Goal: Information Seeking & Learning: Compare options

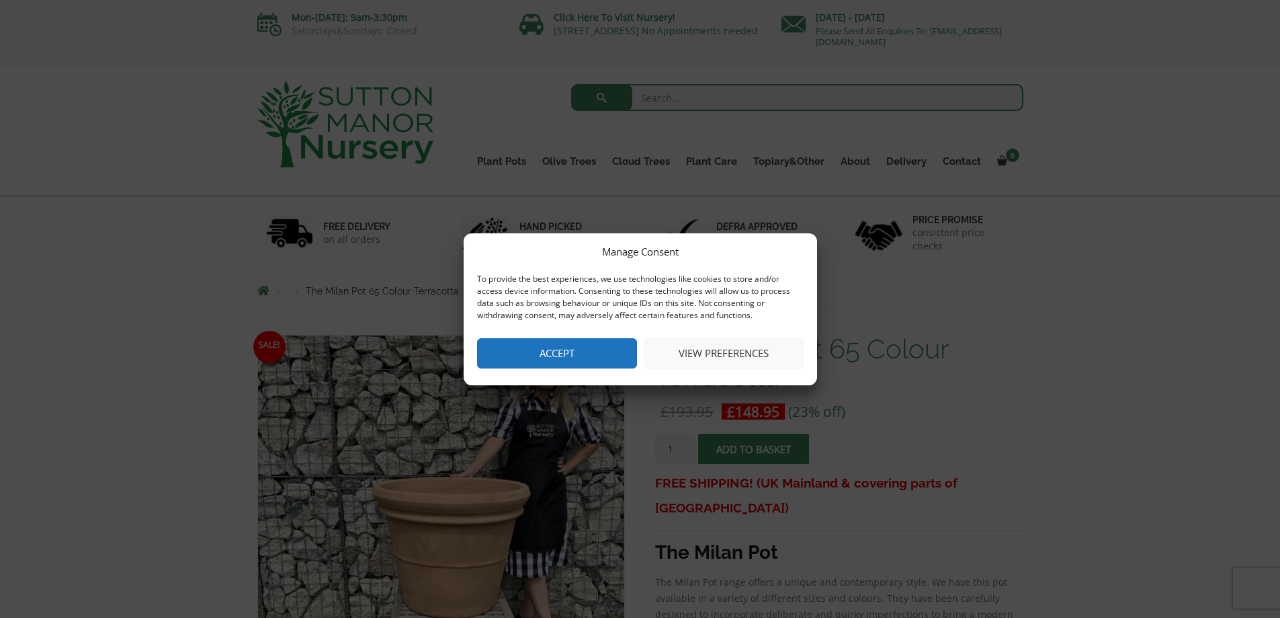
click at [562, 347] on button "Accept" at bounding box center [557, 353] width 160 height 30
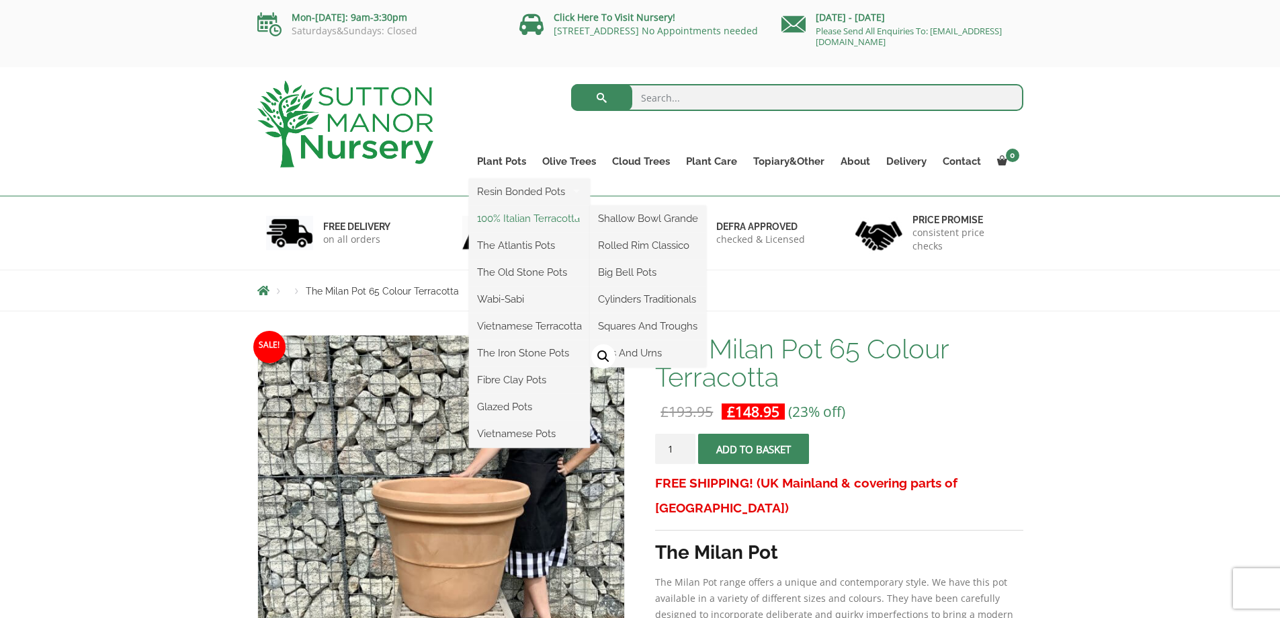
click at [508, 217] on link "100% Italian Terracotta" at bounding box center [529, 218] width 121 height 20
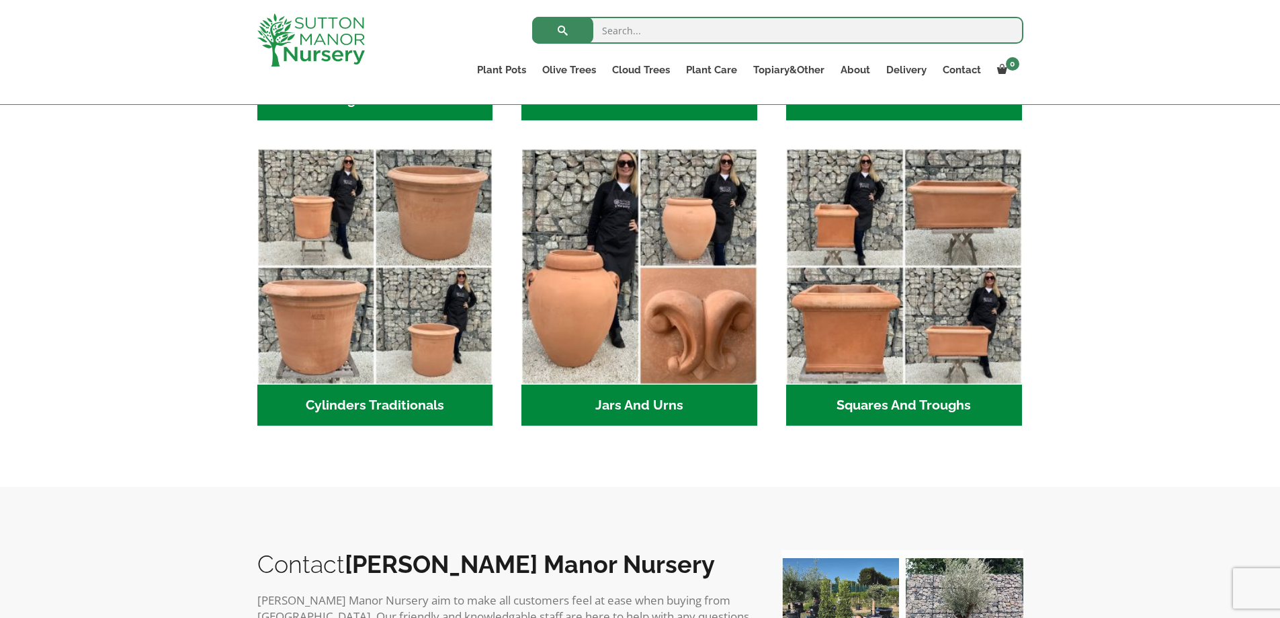
scroll to position [662, 0]
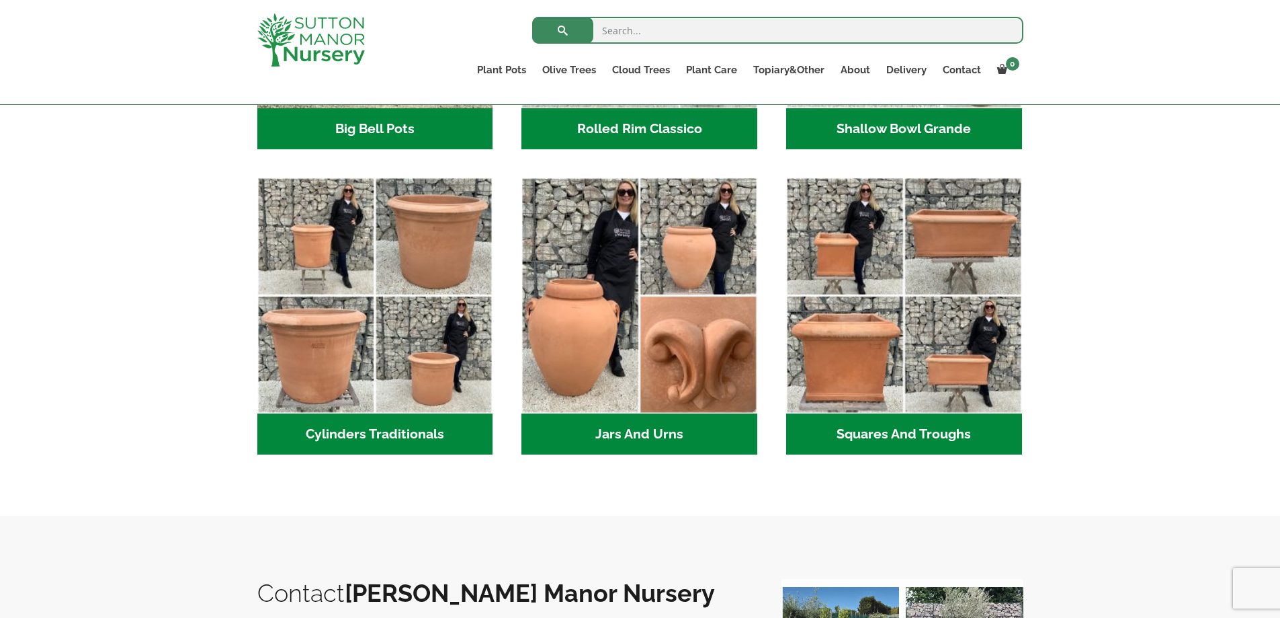
click at [867, 431] on h2 "Squares And Troughs (2)" at bounding box center [904, 434] width 236 height 42
click at [615, 423] on h2 "Jars And Urns (3)" at bounding box center [640, 434] width 236 height 42
click at [333, 428] on h2 "Cylinders Traditionals (2)" at bounding box center [375, 434] width 236 height 42
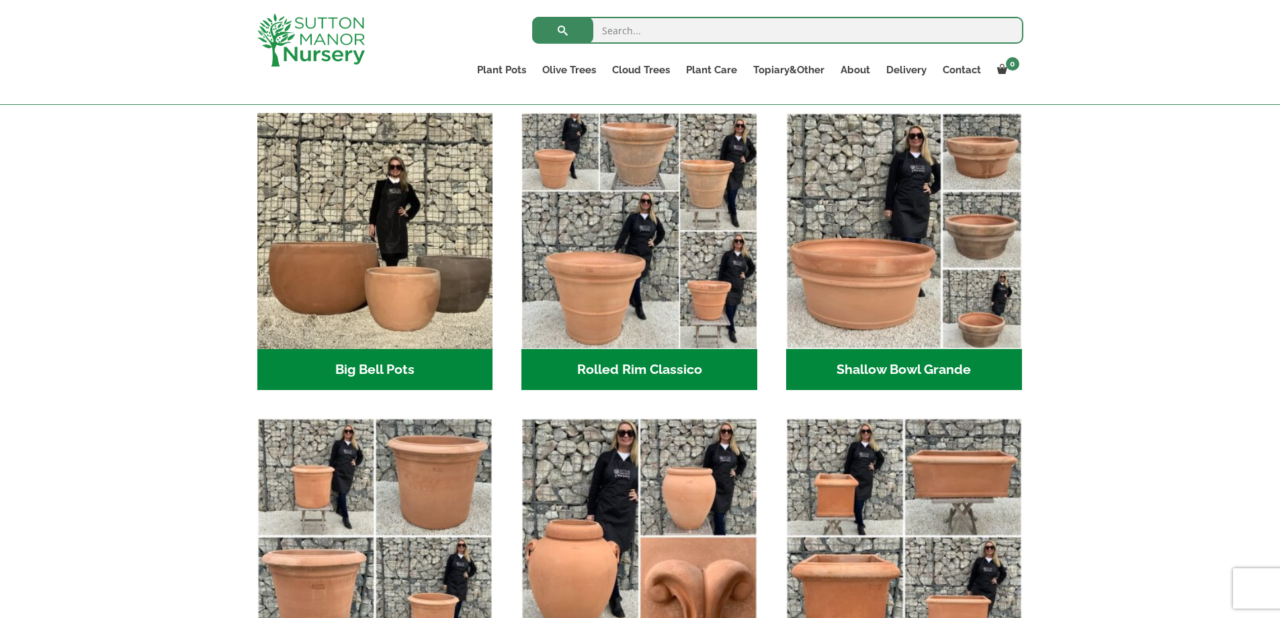
scroll to position [267, 0]
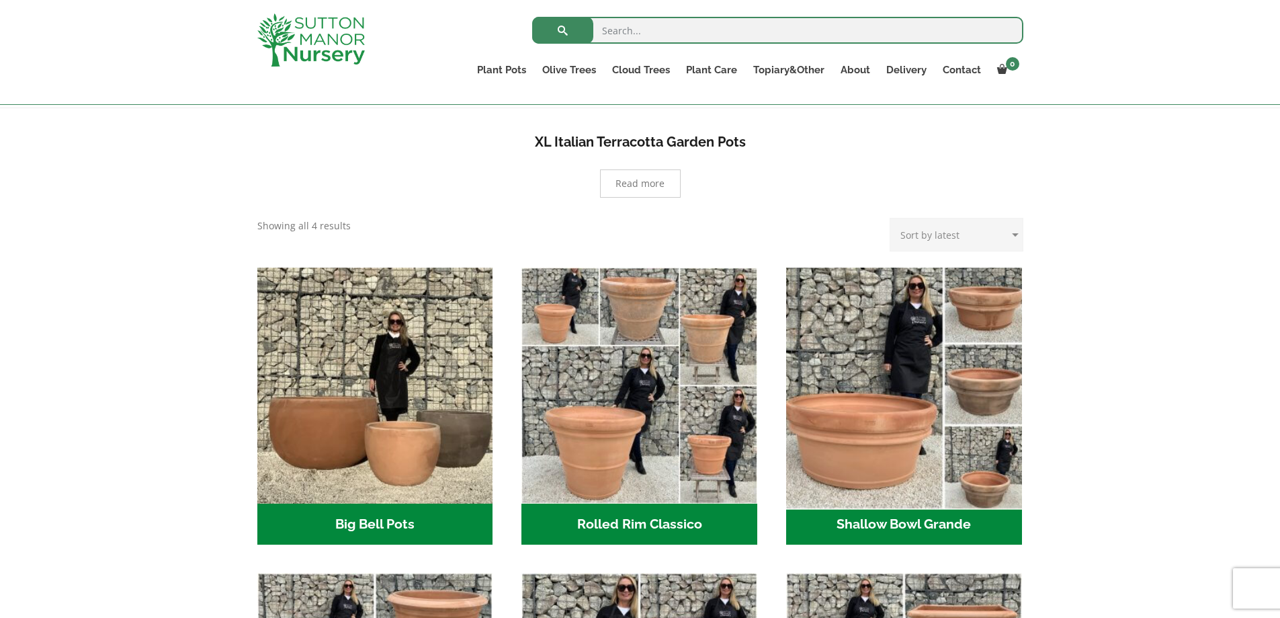
click at [829, 420] on img "Visit product category Shallow Bowl Grande" at bounding box center [903, 384] width 247 height 247
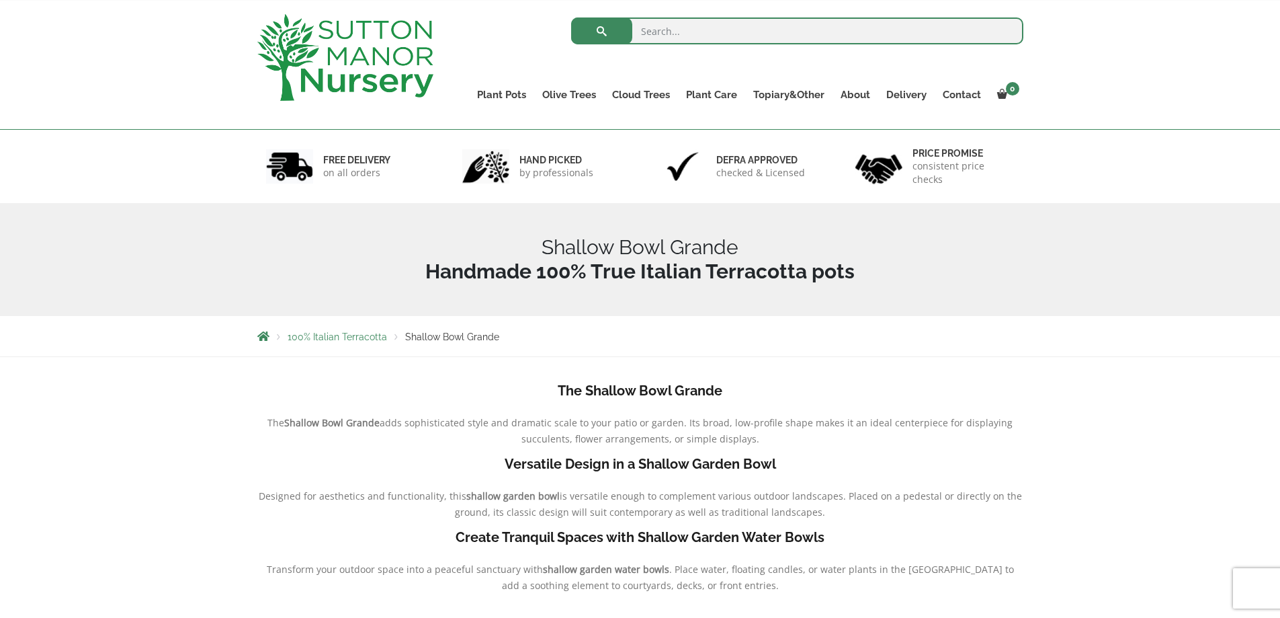
scroll to position [60, 0]
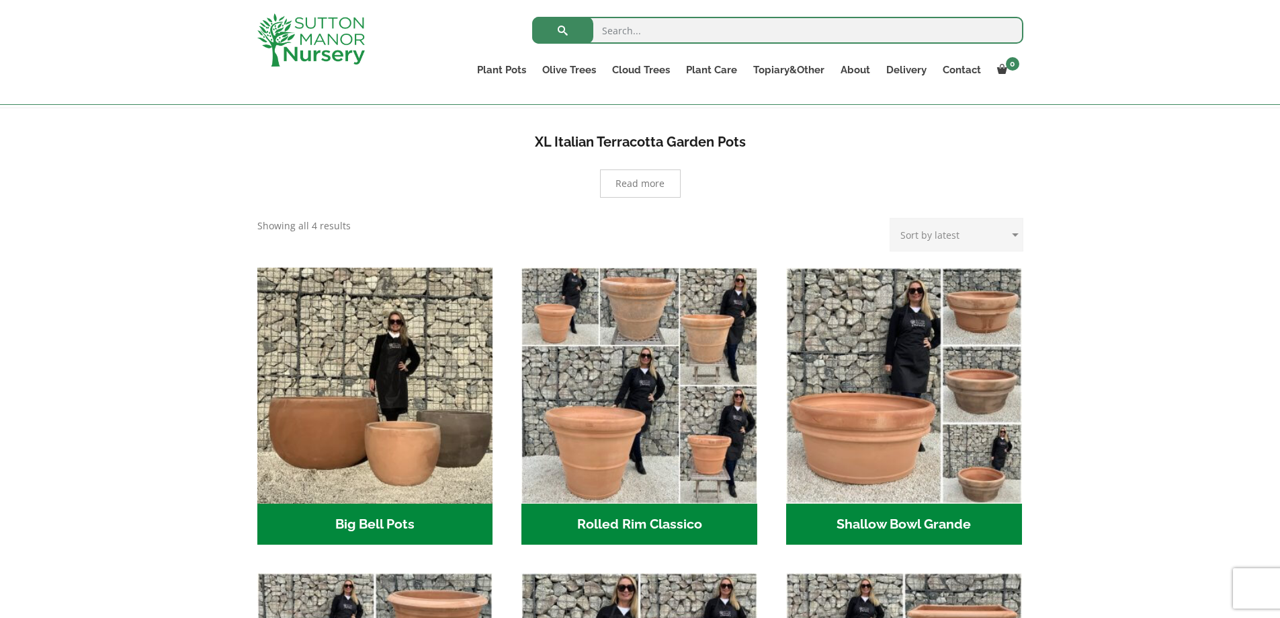
click at [619, 517] on h2 "Rolled Rim Classico (7)" at bounding box center [640, 524] width 236 height 42
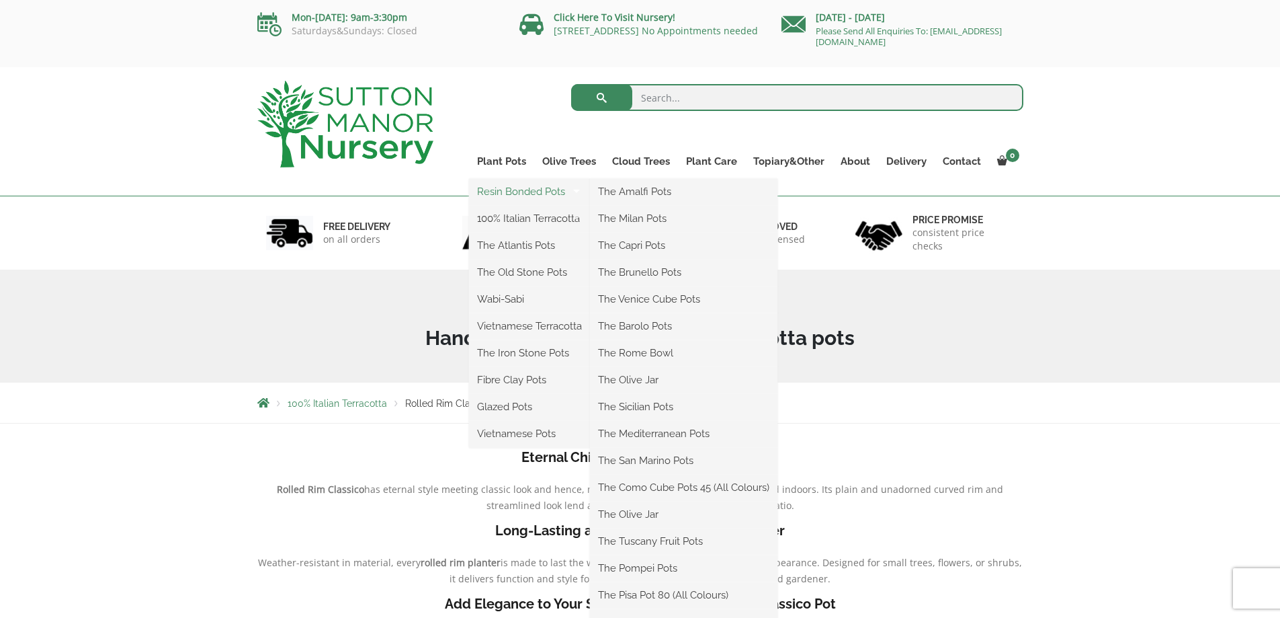
click at [505, 188] on link "Resin Bonded Pots" at bounding box center [529, 191] width 121 height 20
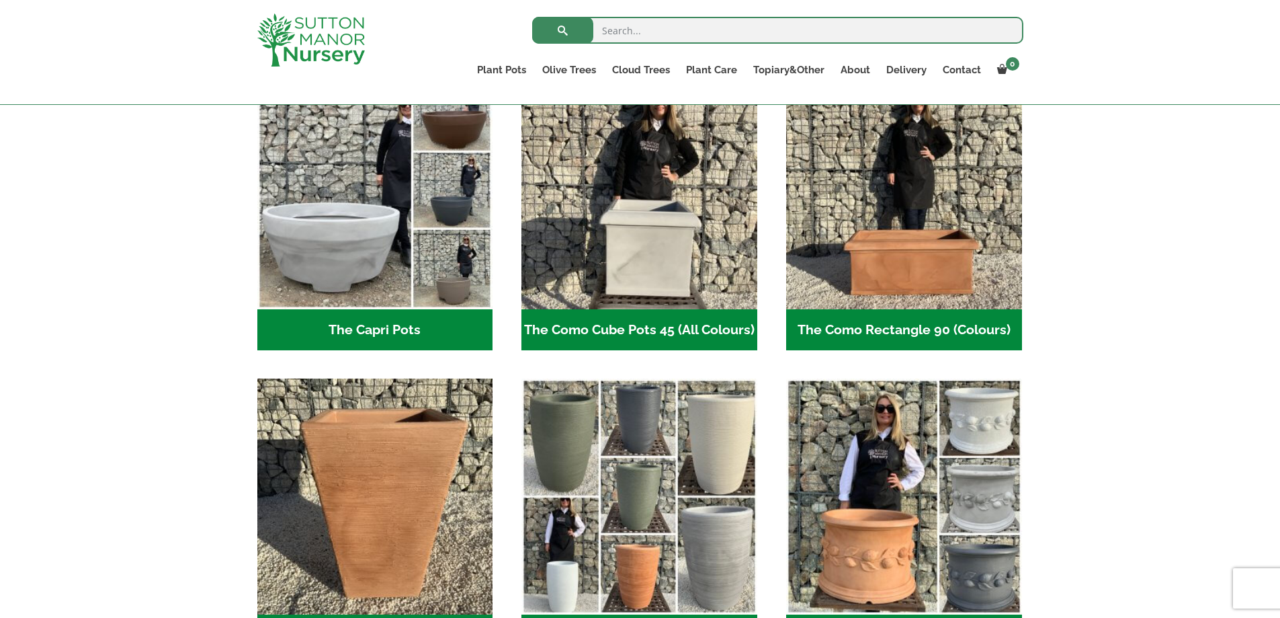
scroll to position [708, 0]
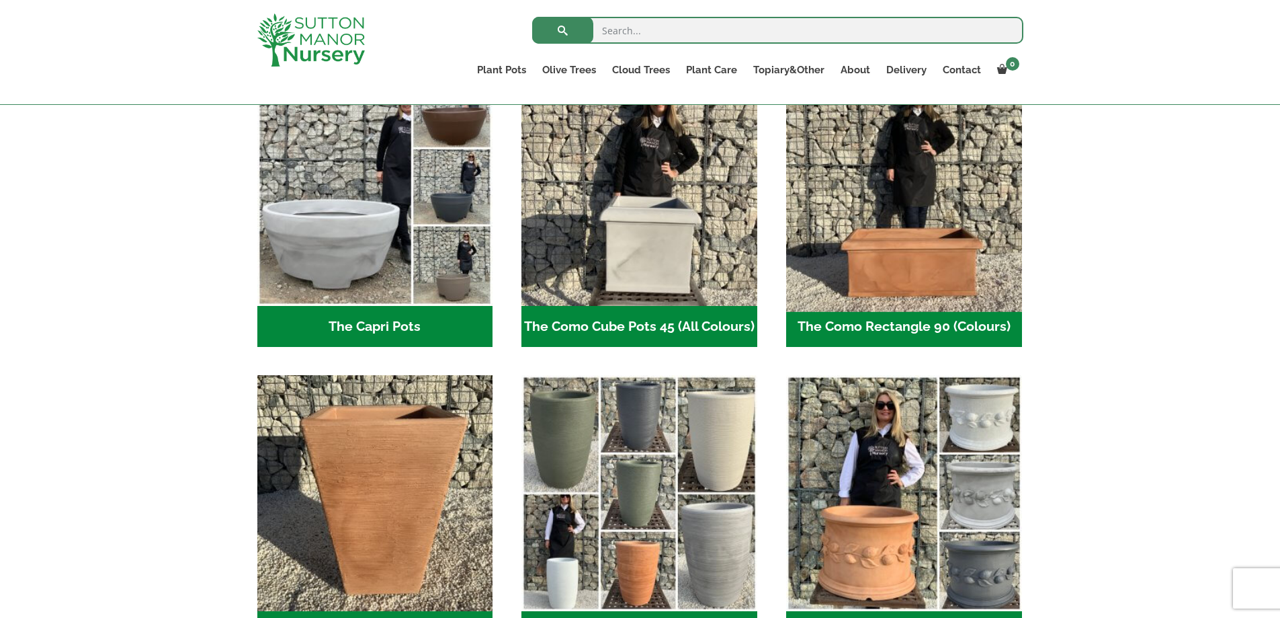
click at [880, 261] on img "Visit product category The Como Rectangle 90 (Colours)" at bounding box center [903, 188] width 247 height 247
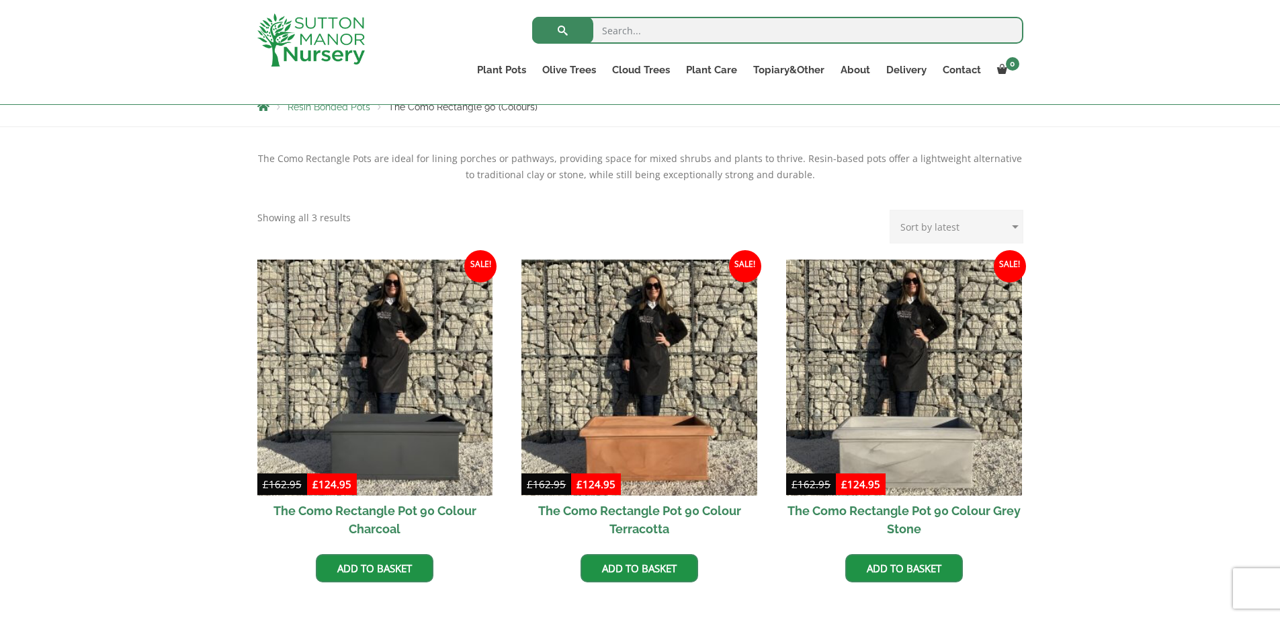
scroll to position [333, 0]
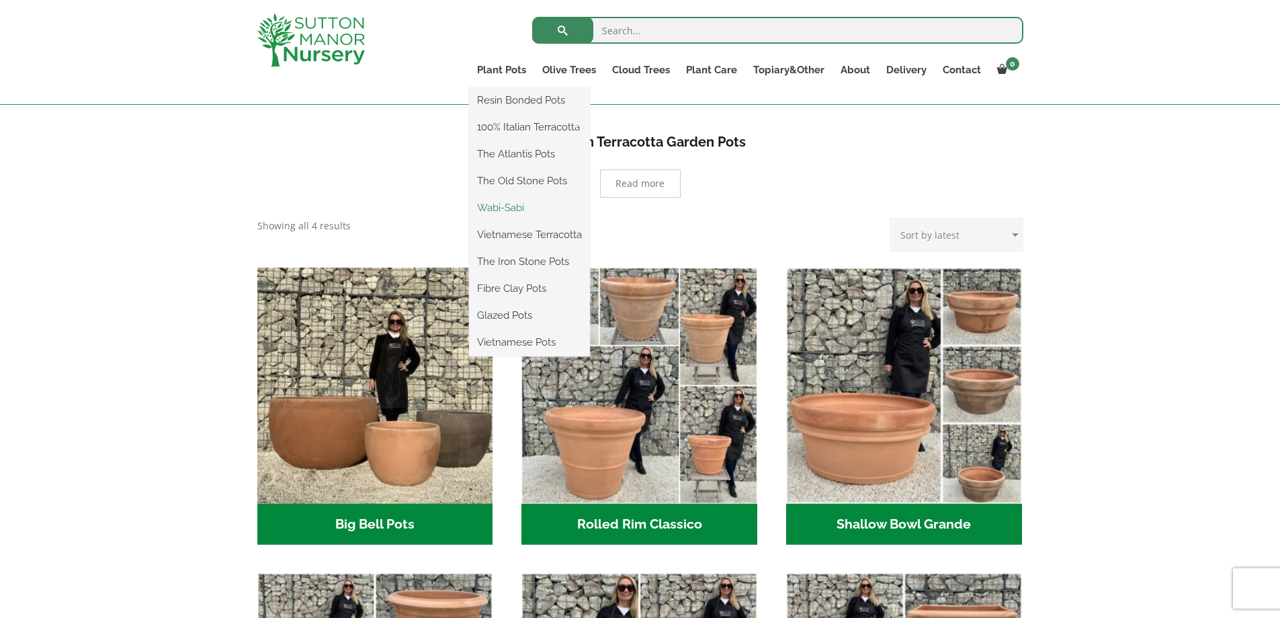
click at [502, 204] on link "Wabi-Sabi" at bounding box center [529, 208] width 121 height 20
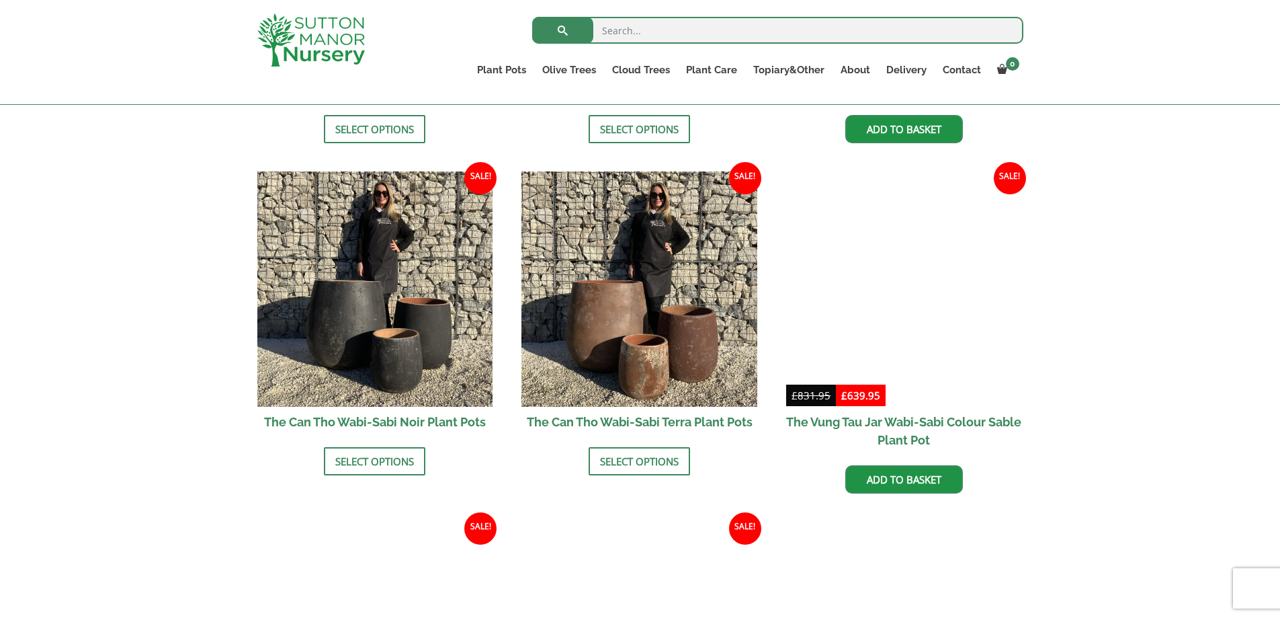
scroll to position [1374, 0]
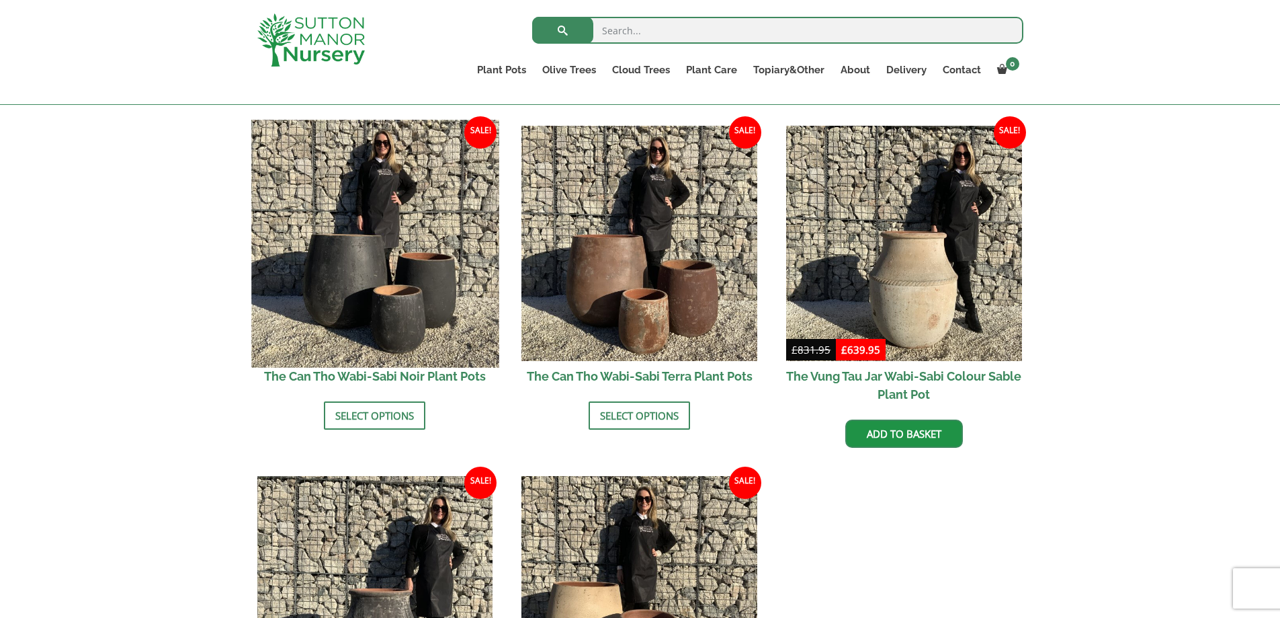
click at [355, 313] on img at bounding box center [374, 243] width 247 height 247
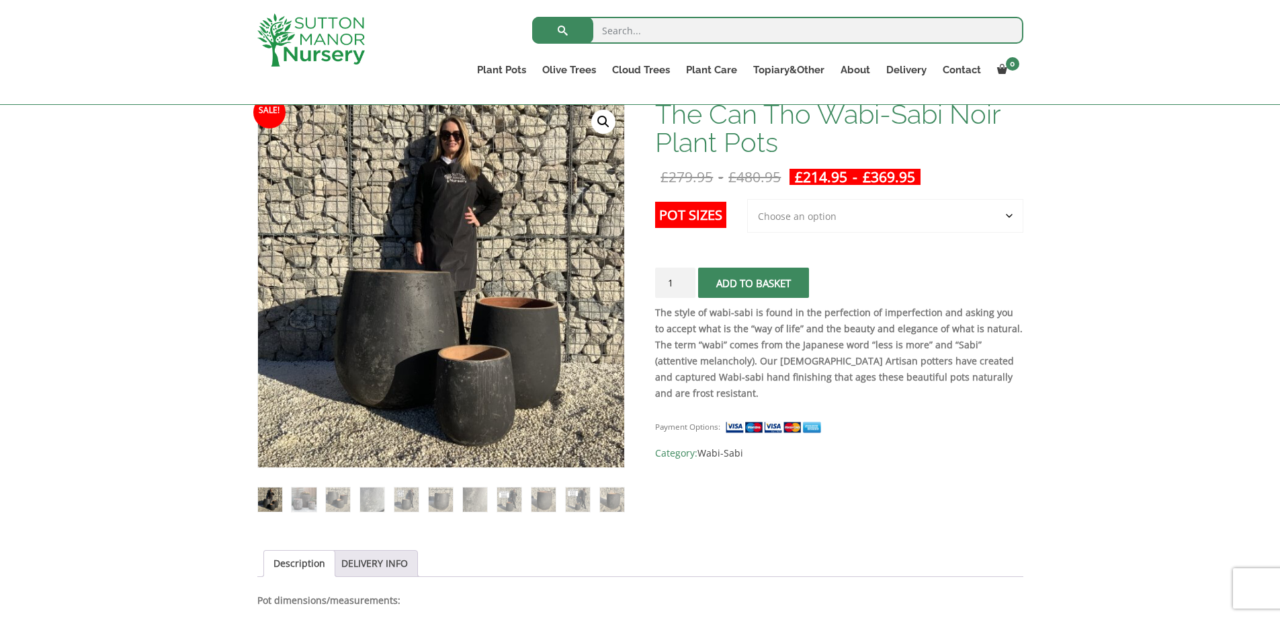
scroll to position [202, 0]
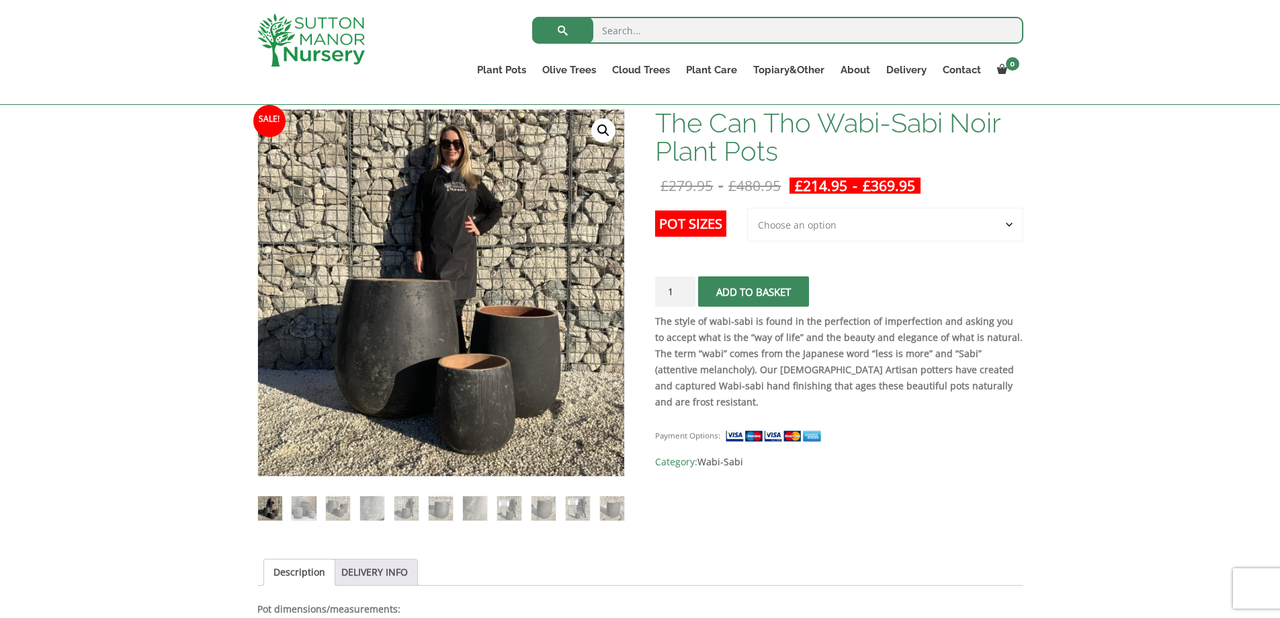
click at [988, 224] on select "Choose an option 3rd to Largest Pot In The Picture 2nd to Largest Pot In The Pi…" at bounding box center [885, 225] width 276 height 34
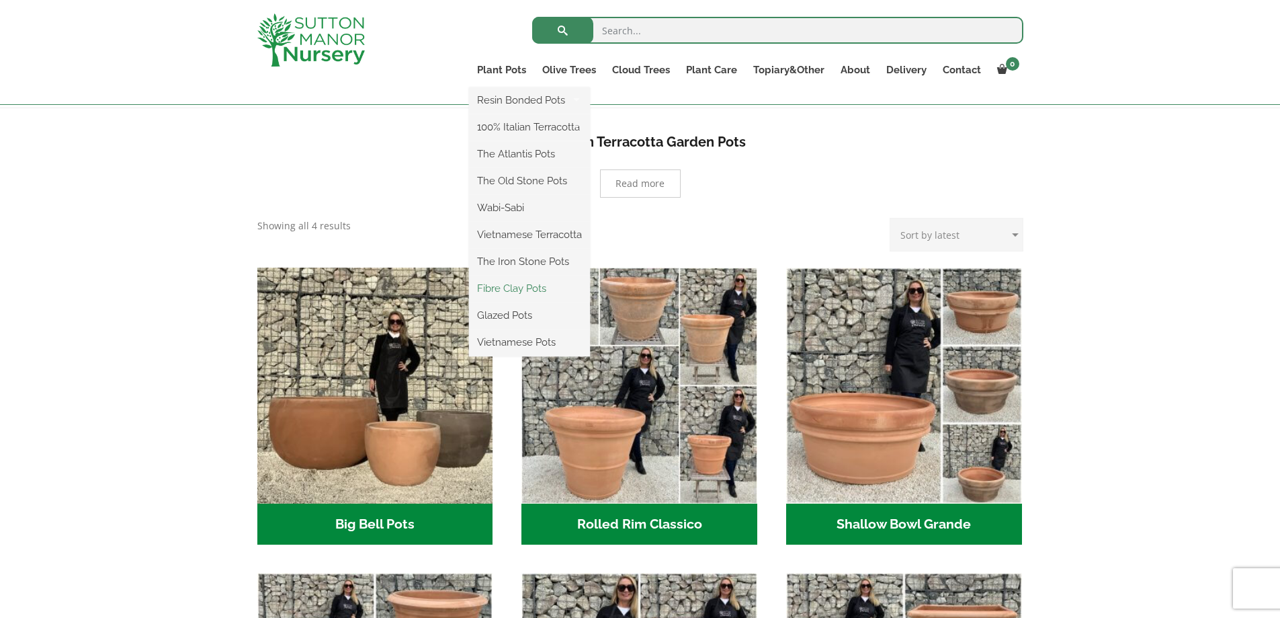
click at [495, 286] on link "Fibre Clay Pots" at bounding box center [529, 288] width 121 height 20
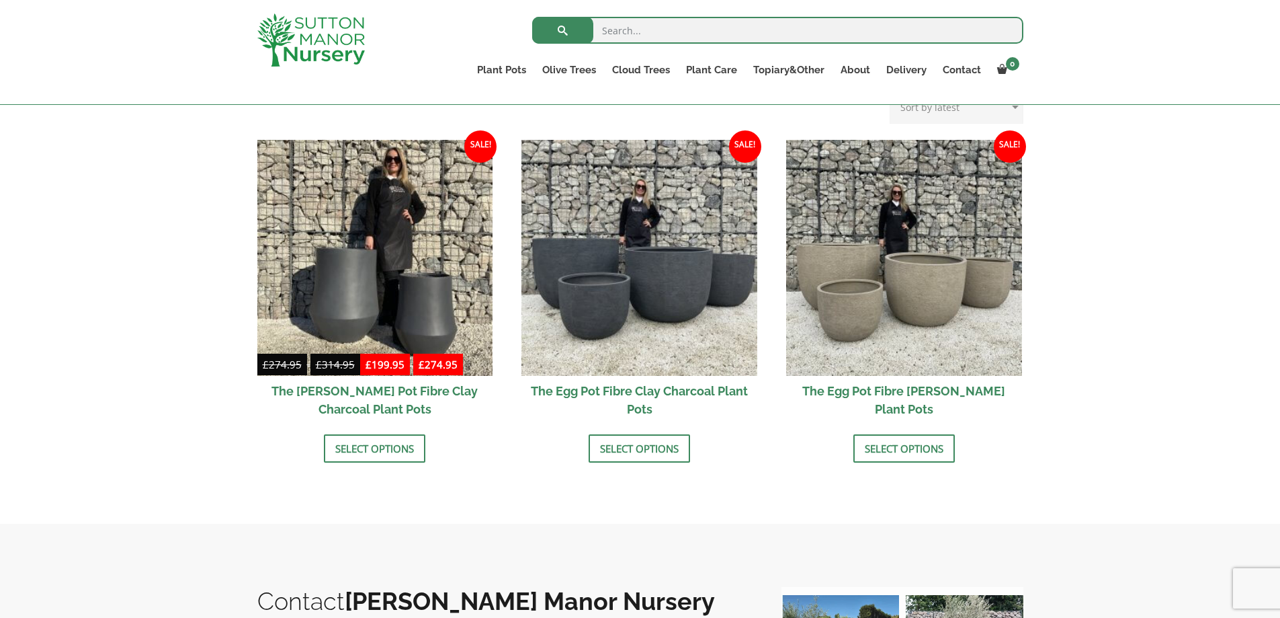
scroll to position [401, 0]
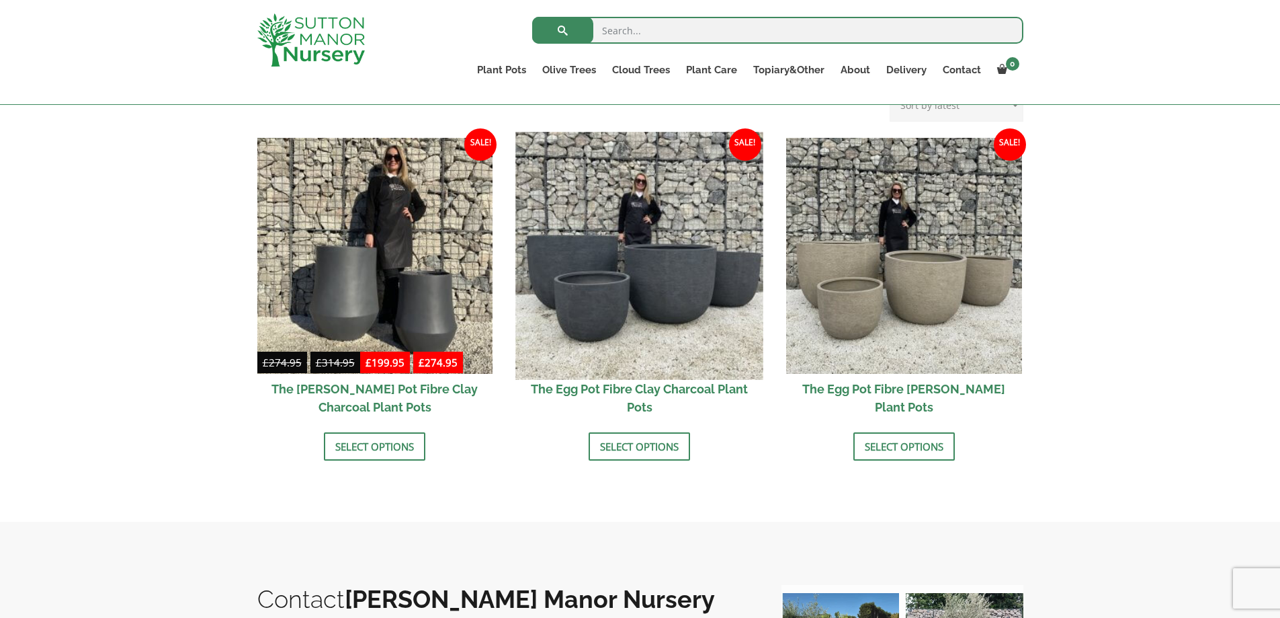
click at [606, 244] on img at bounding box center [639, 255] width 247 height 247
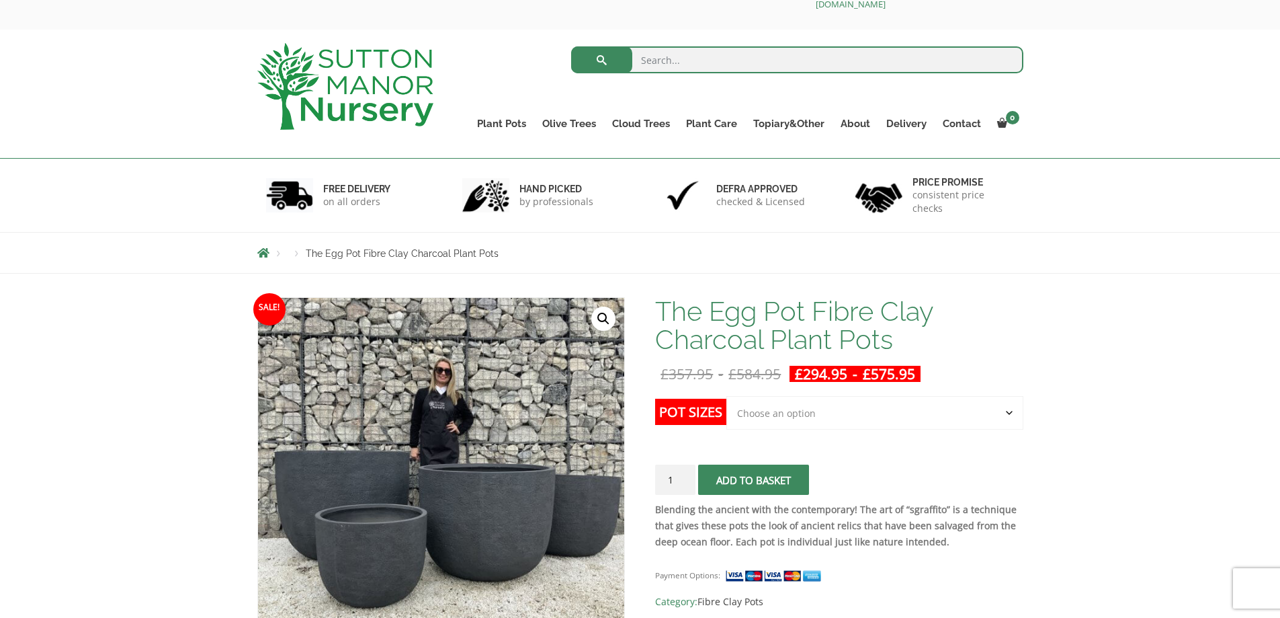
scroll to position [21, 0]
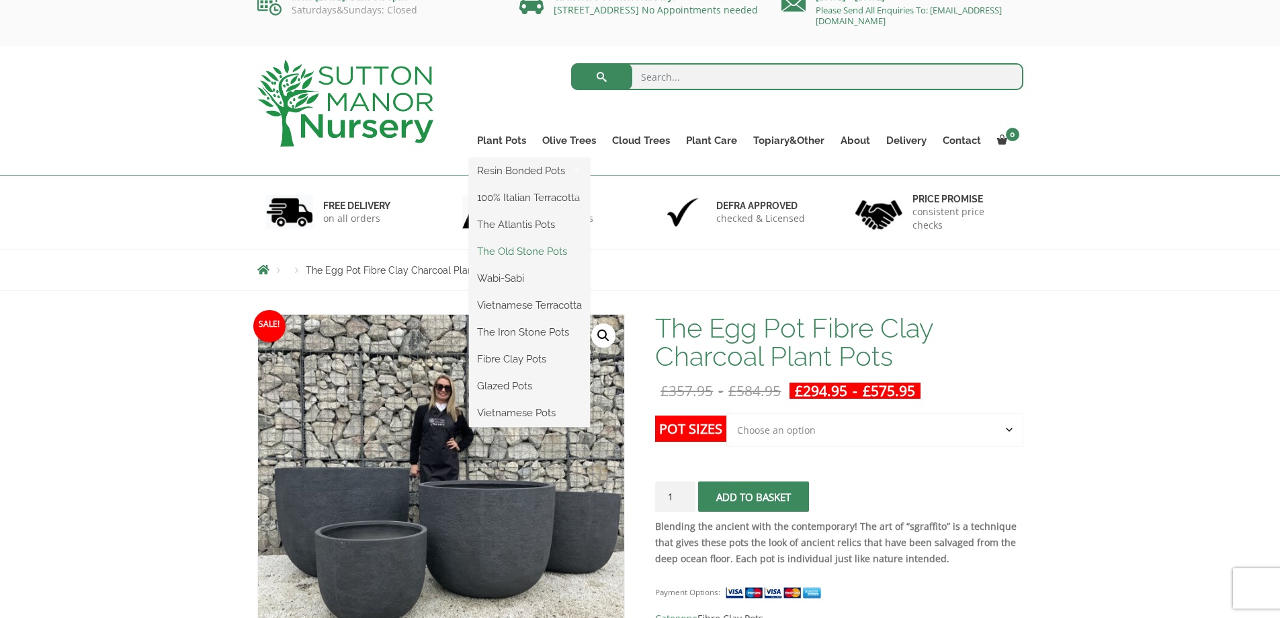
click at [505, 247] on link "The Old Stone Pots" at bounding box center [529, 251] width 121 height 20
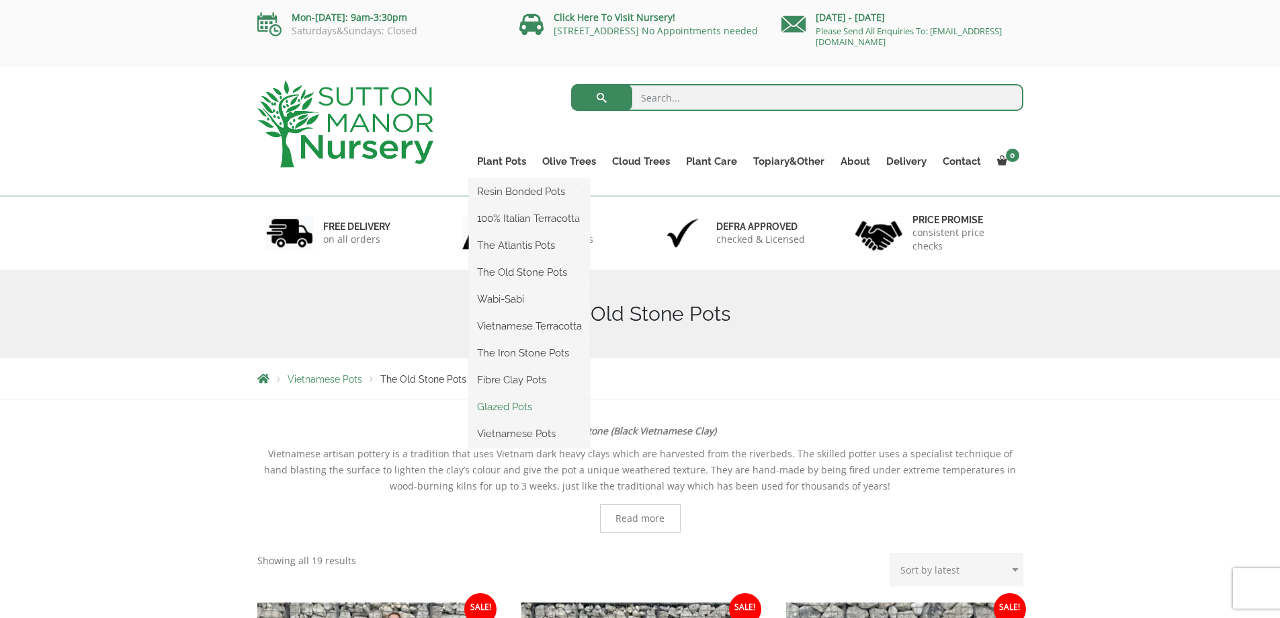
click at [505, 404] on link "Glazed Pots" at bounding box center [529, 407] width 121 height 20
